Goal: Task Accomplishment & Management: Manage account settings

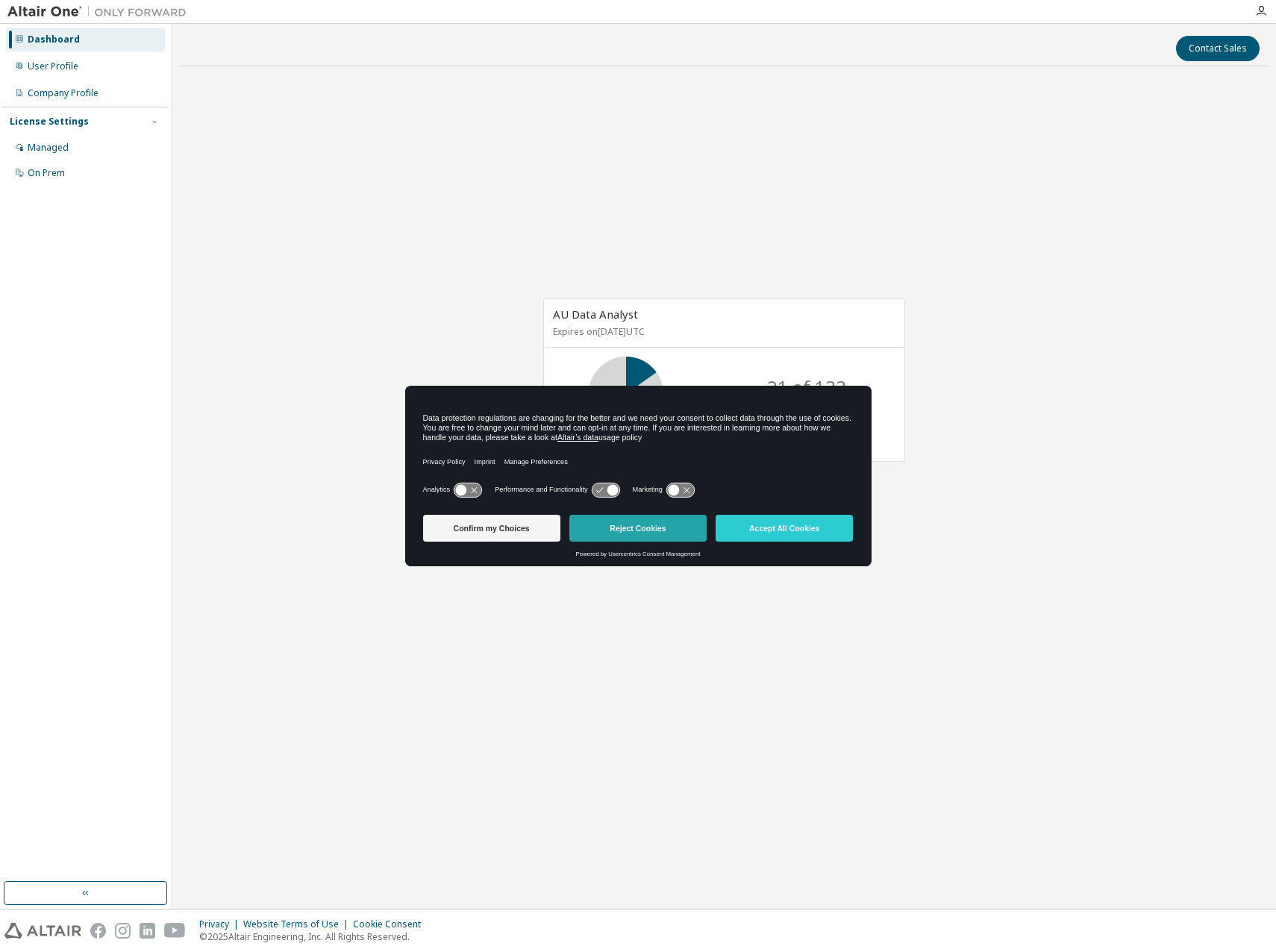
click at [648, 530] on button "Reject Cookies" at bounding box center [638, 529] width 137 height 27
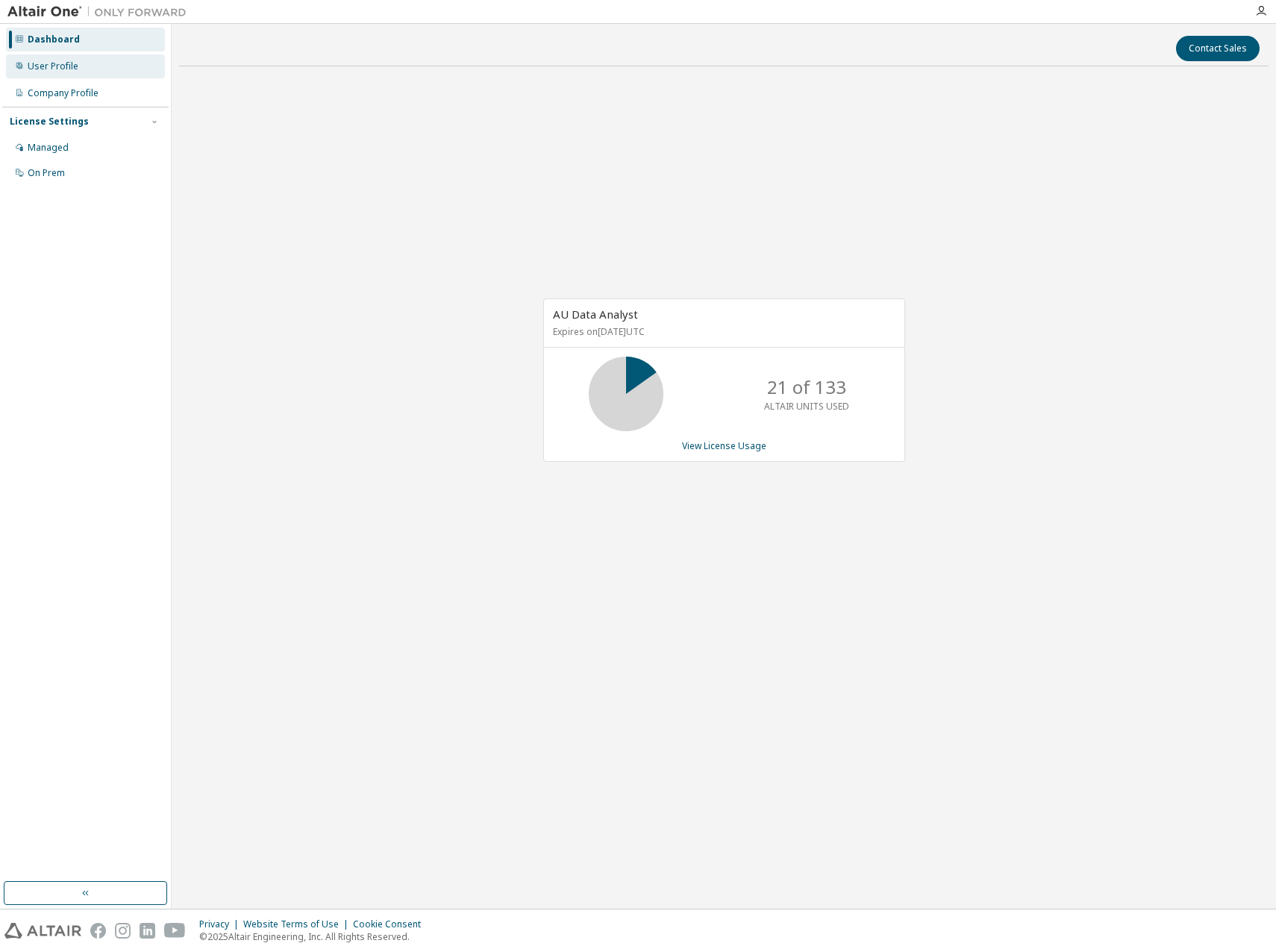
click at [85, 71] on div "User Profile" at bounding box center [85, 66] width 159 height 24
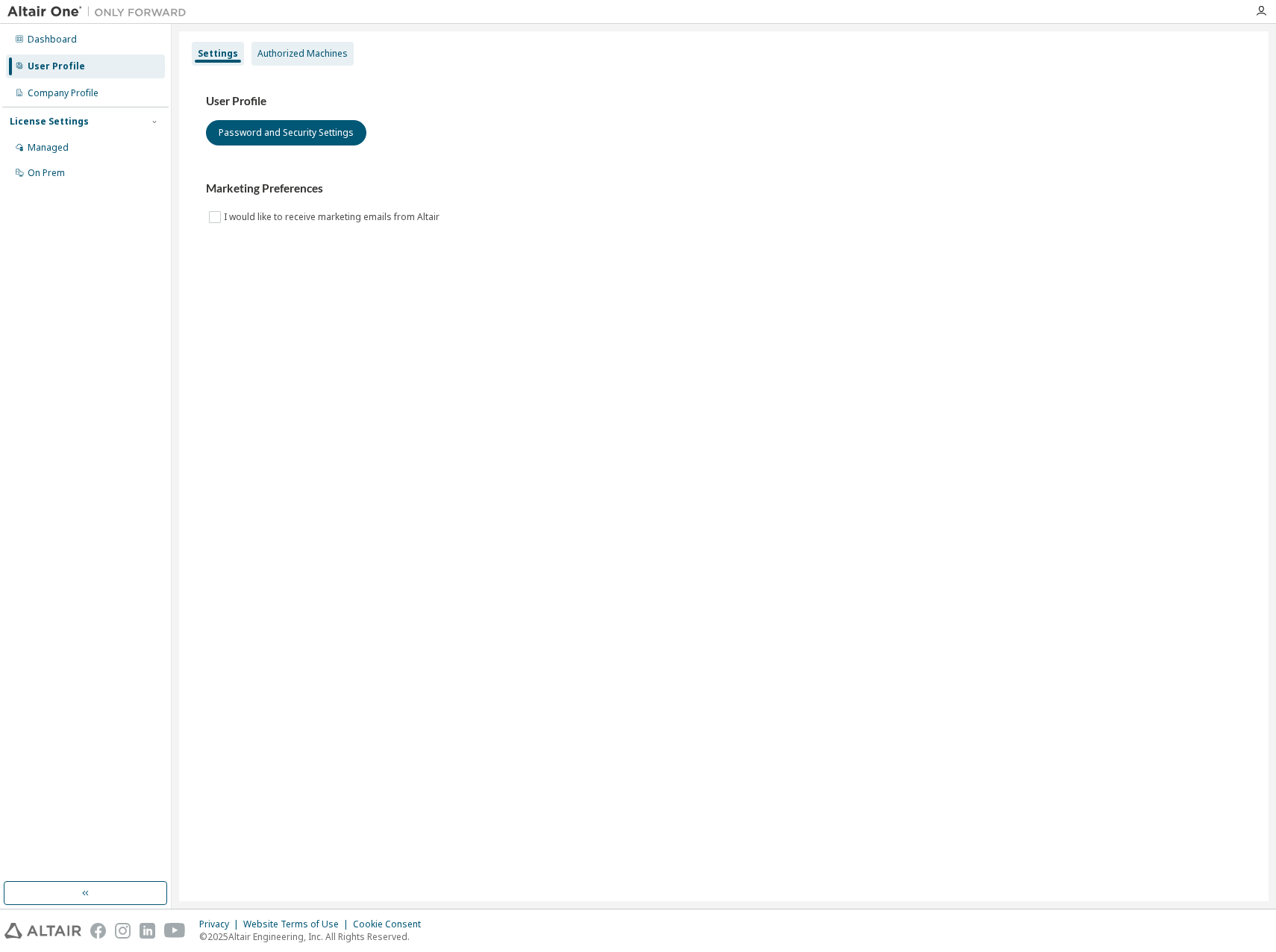
click at [325, 56] on div "Authorized Machines" at bounding box center [302, 53] width 90 height 12
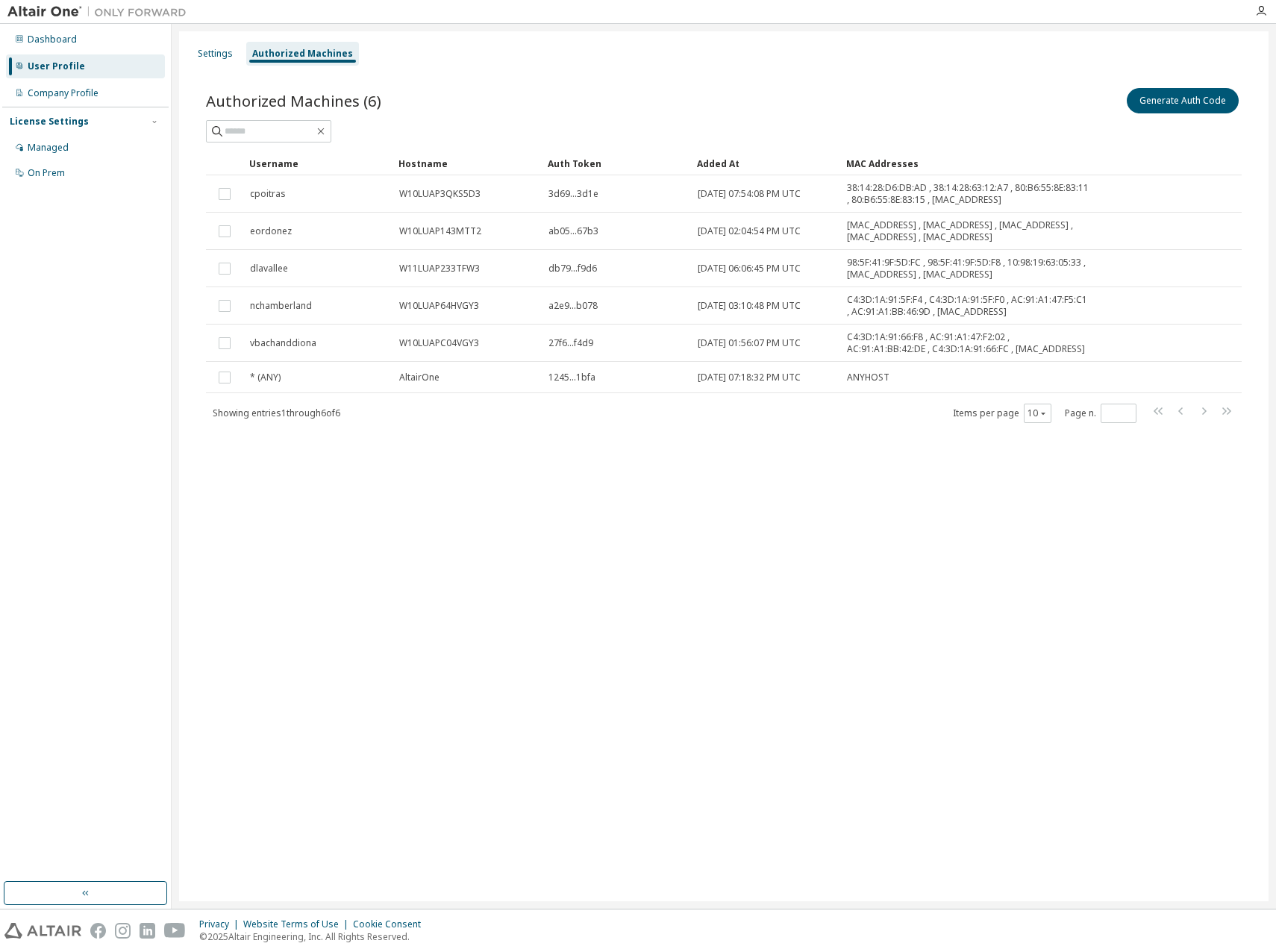
click at [512, 644] on div "Settings Authorized Machines Authorized Machines (6) Generate Auth Code Clear L…" at bounding box center [724, 466] width 1089 height 870
